Goal: Entertainment & Leisure: Browse casually

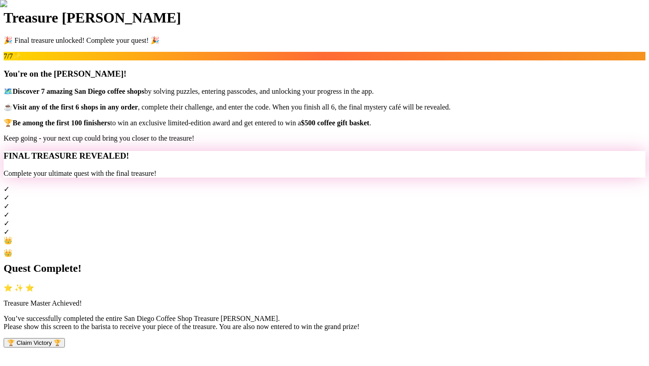
scroll to position [24, 0]
